Goal: Check status: Check status

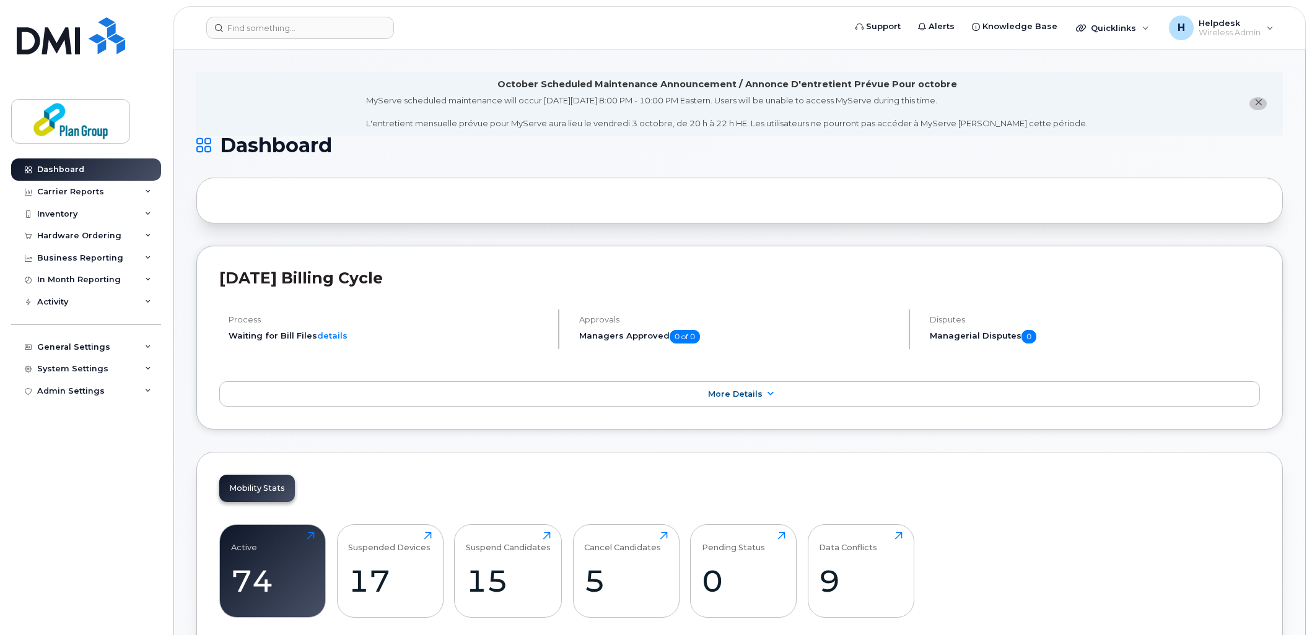
scroll to position [1527, 0]
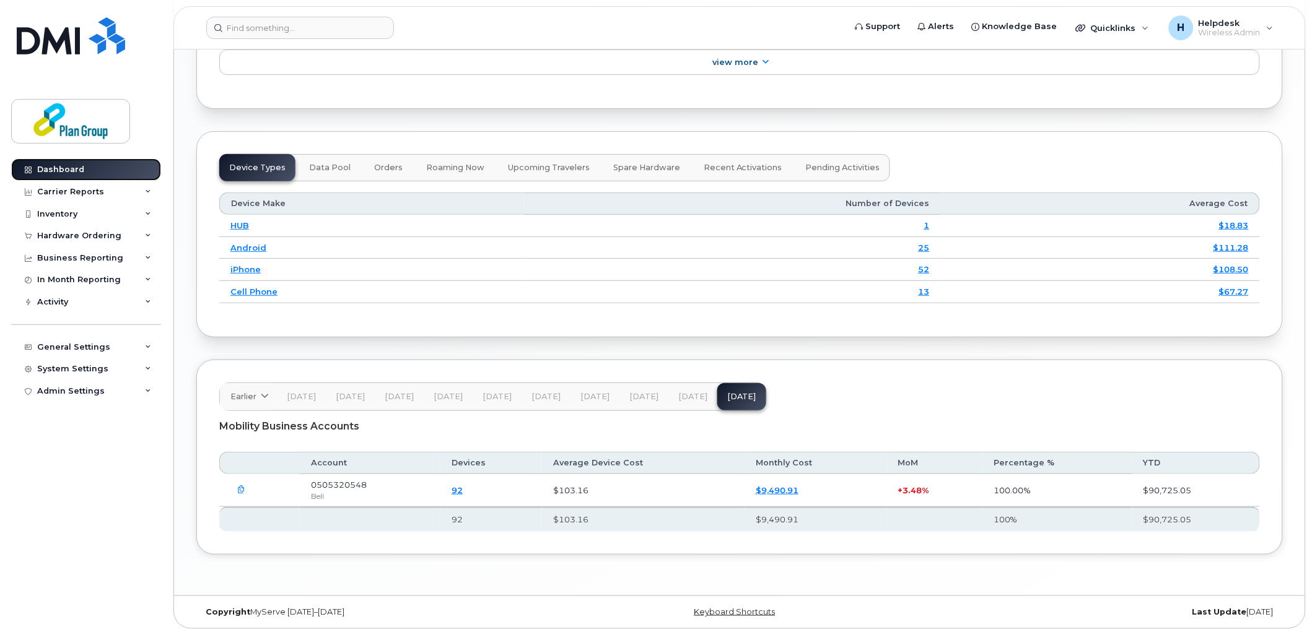
click at [85, 172] on link "Dashboard" at bounding box center [86, 170] width 150 height 22
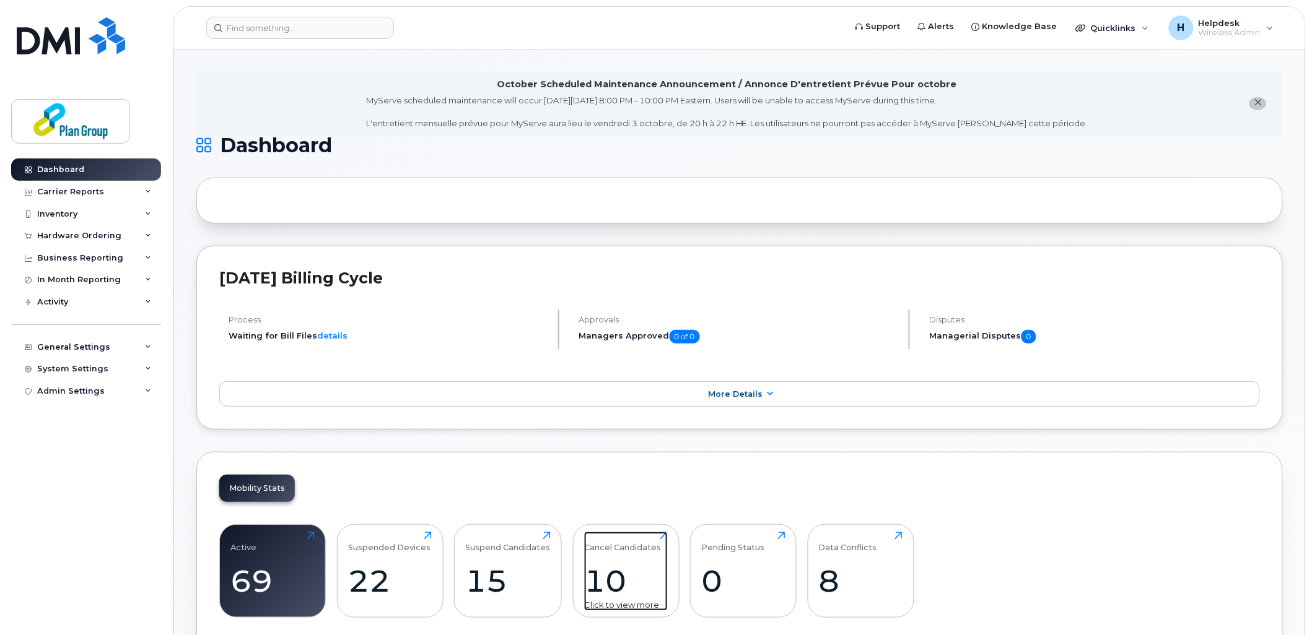
click at [646, 554] on div "Cancel Candidates 10 Click to view more" at bounding box center [626, 571] width 84 height 79
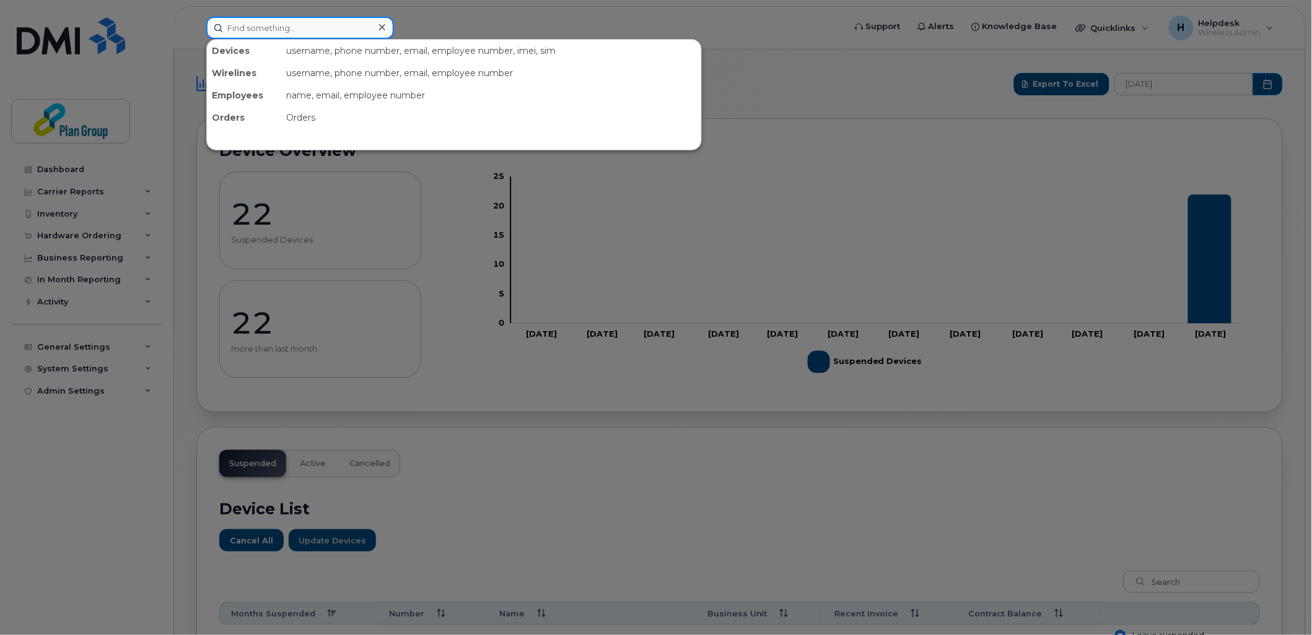
click at [321, 28] on input at bounding box center [300, 28] width 188 height 22
paste input "4169484206"
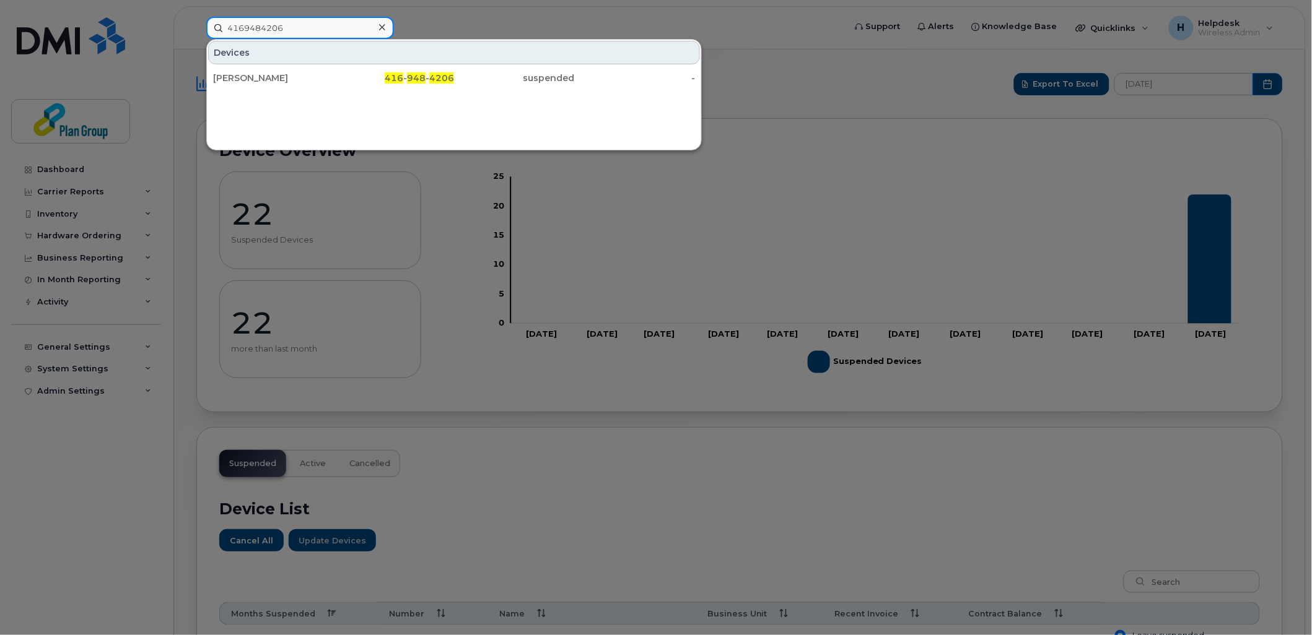
type input "4169484206"
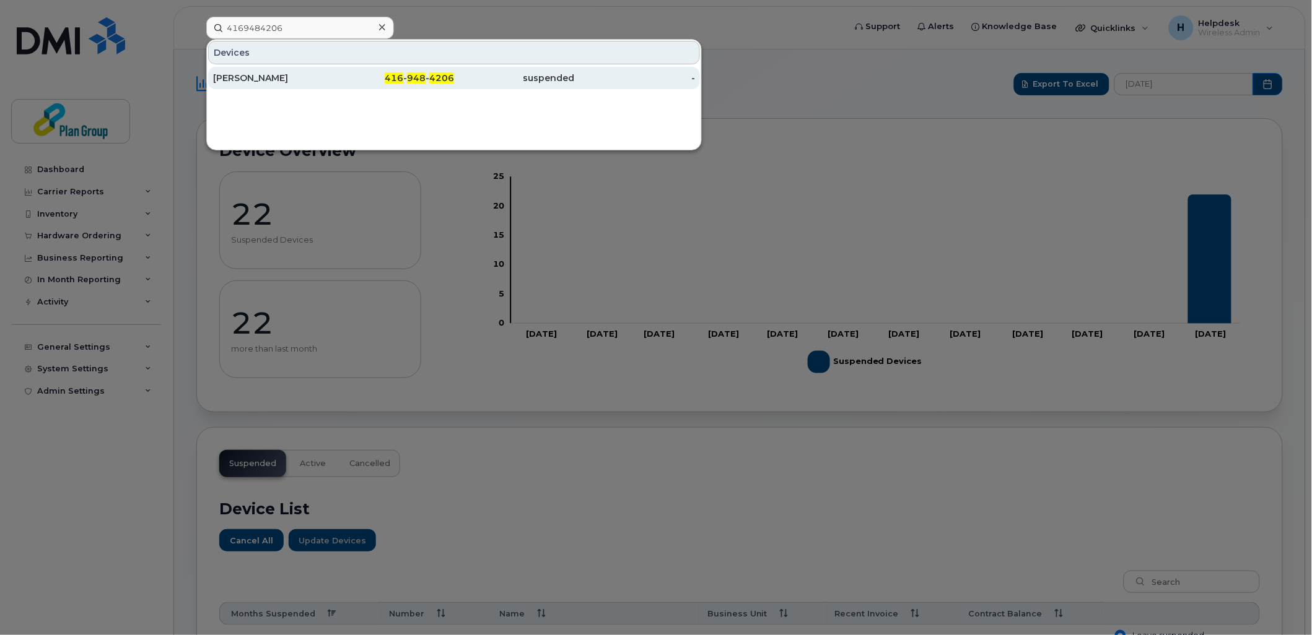
click at [315, 82] on div "[PERSON_NAME]" at bounding box center [273, 78] width 121 height 12
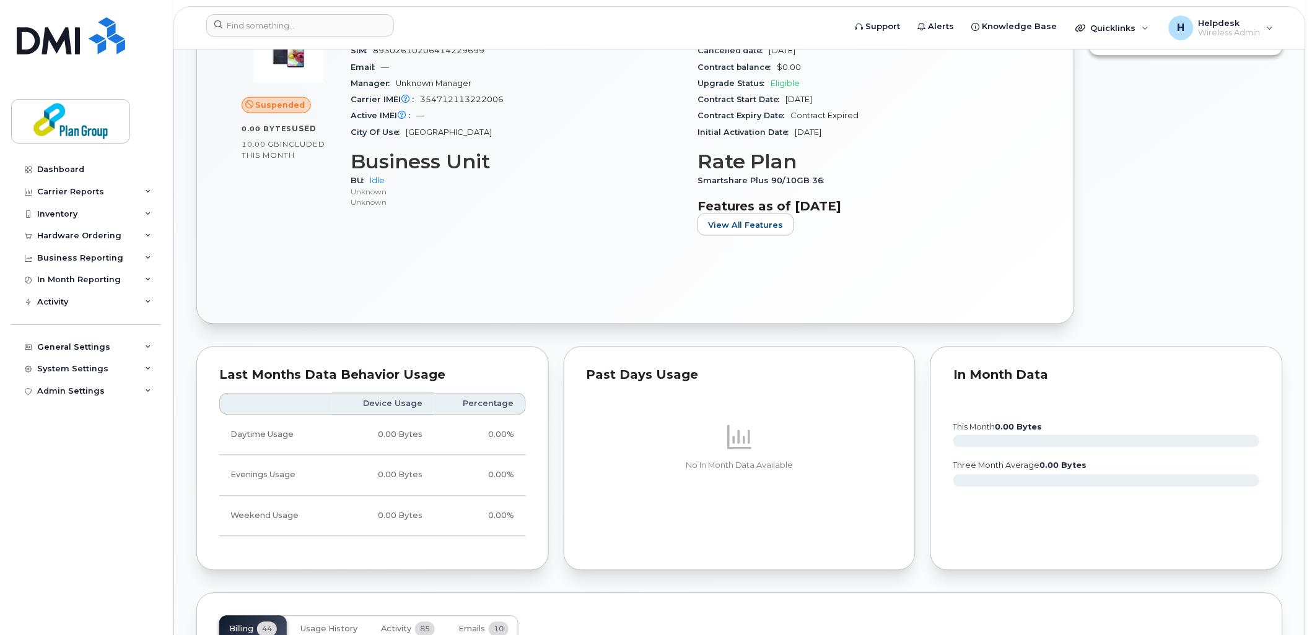
scroll to position [894, 0]
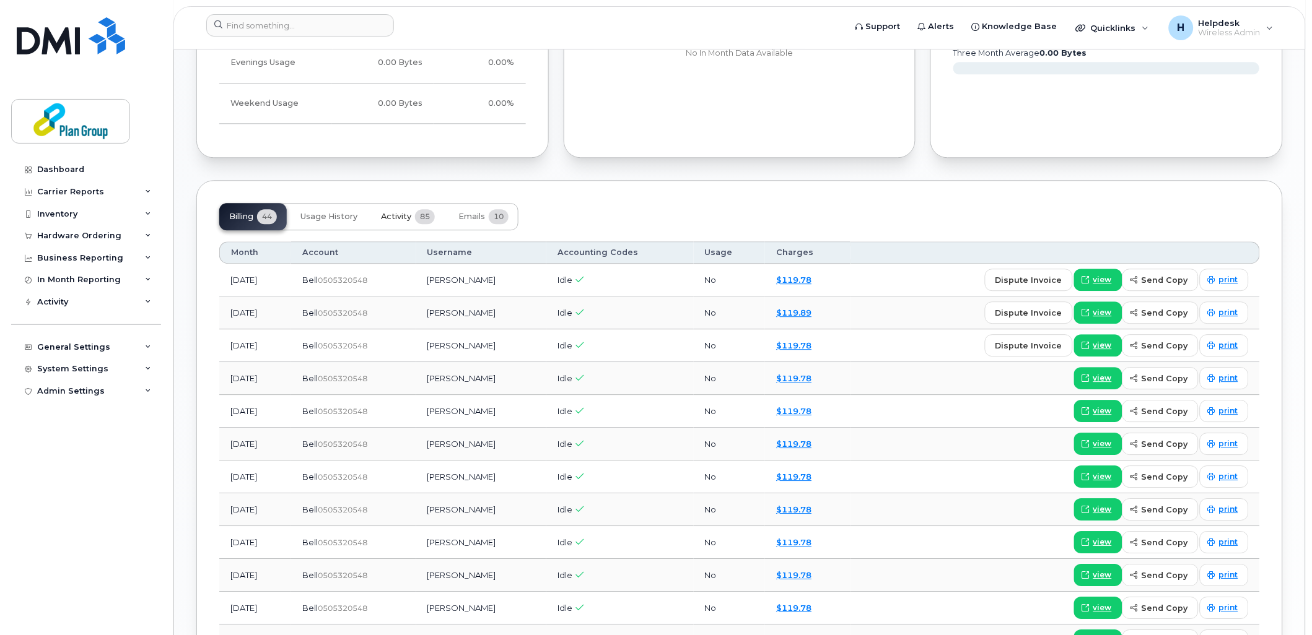
click at [404, 226] on button "Activity 85" at bounding box center [408, 216] width 74 height 27
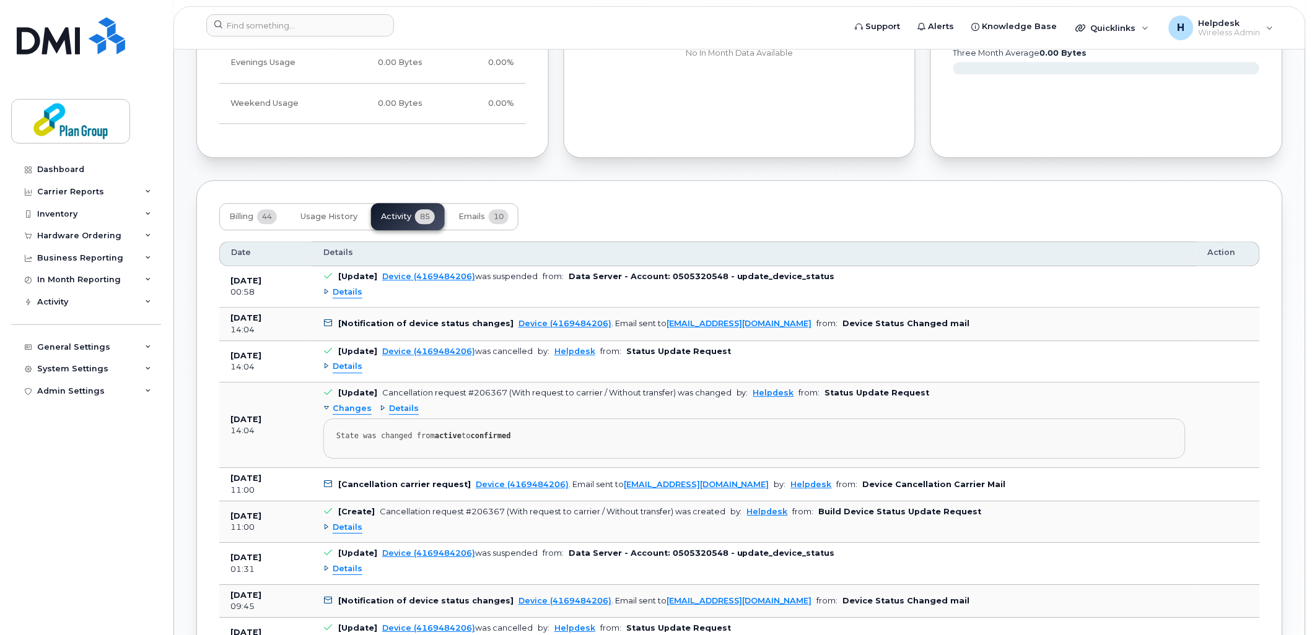
click at [343, 296] on span "Details" at bounding box center [348, 293] width 30 height 12
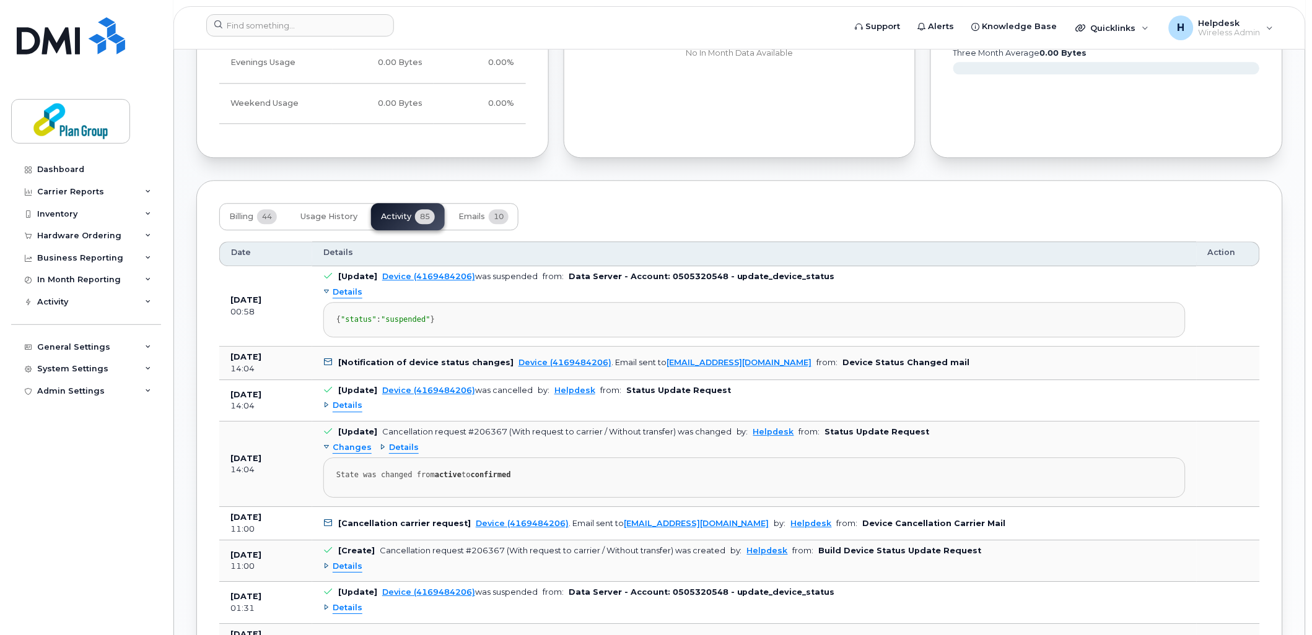
click at [348, 412] on span "Details" at bounding box center [348, 406] width 30 height 12
